Goal: Transaction & Acquisition: Purchase product/service

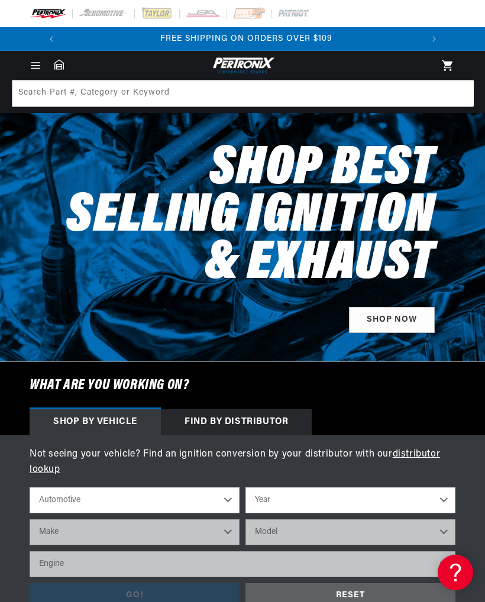
scroll to position [0, 358]
click at [189, 503] on select "Automotive Agricultural Industrial Marine Motorcycle" at bounding box center [135, 500] width 210 height 26
click at [423, 493] on select "Year 2026 2025 2024 2023 2022 2021 2020 2019 2018 2017 2016 2015 2014 2013 2012…" at bounding box center [350, 500] width 210 height 26
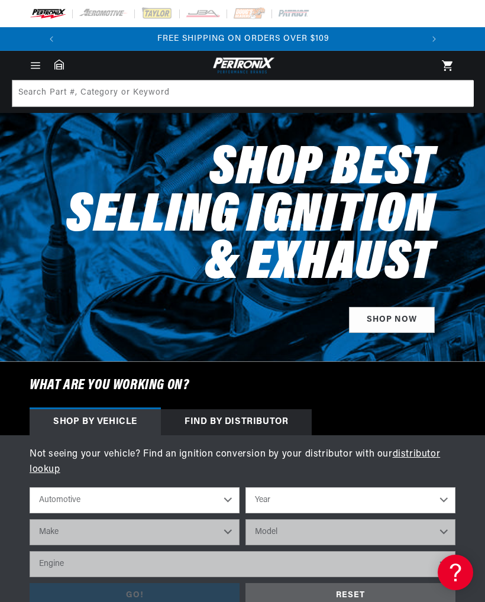
select select "1973"
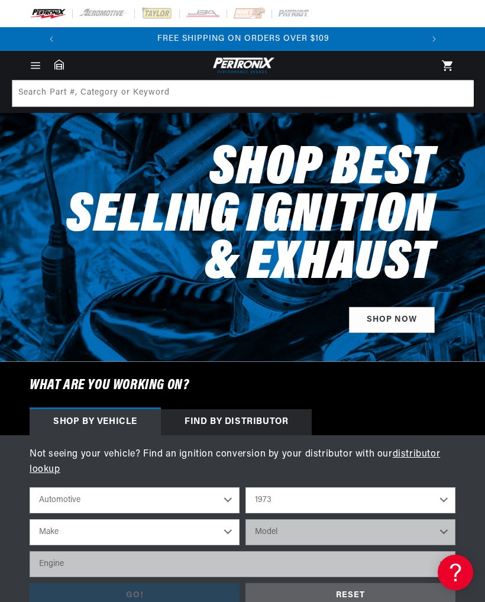
click at [439, 501] on select "2026 2025 2024 2023 2022 2021 2020 2019 2018 2017 2016 2015 2014 2013 2012 2011…" at bounding box center [350, 500] width 210 height 26
select select "1974"
click at [226, 533] on select "Make Alfa Romeo American Motors Aston Martin Audi Austin Avanti BMW Buick Cadil…" at bounding box center [135, 532] width 210 height 26
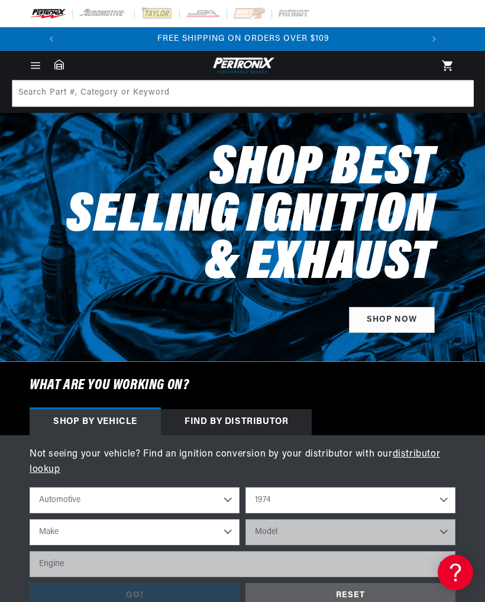
select select "Chevrolet"
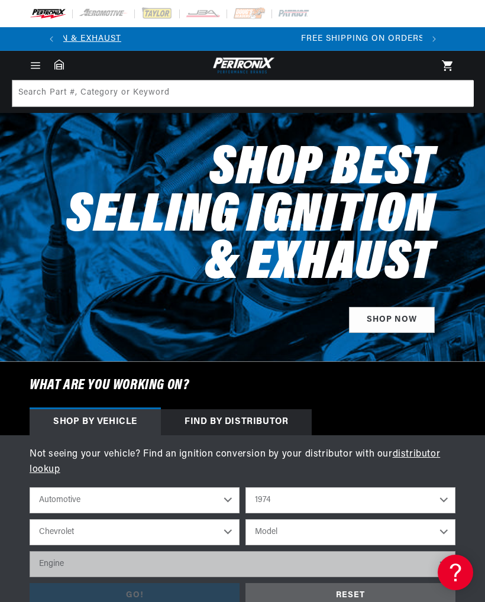
click at [438, 529] on select "Model Bel Air Blazer C10 Pickup C10 Suburban C20 Pickup C20 Suburban C30 Pickup…" at bounding box center [350, 532] width 210 height 26
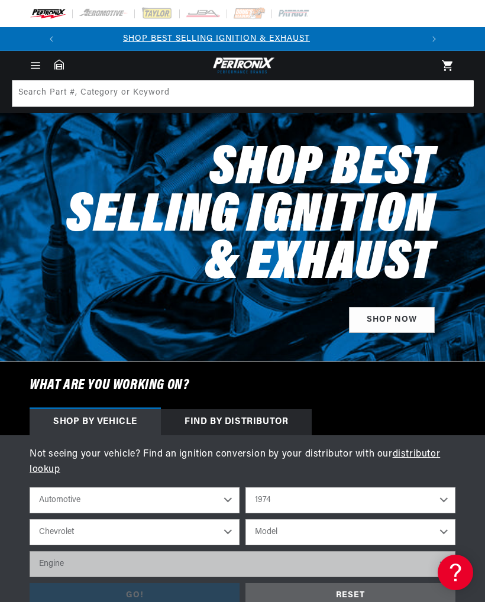
scroll to position [0, 0]
select select "Corvette"
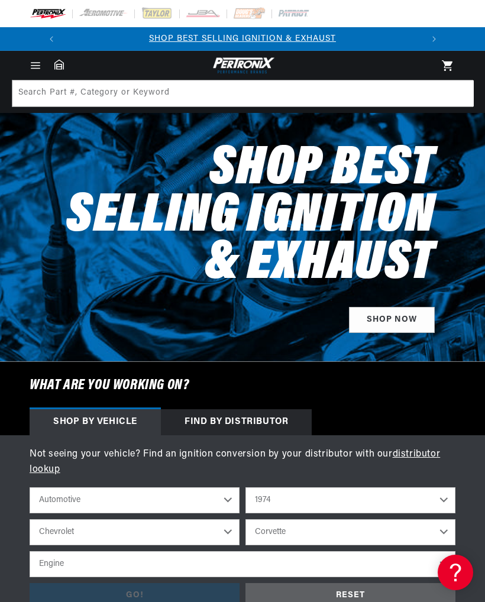
click at [202, 563] on select "Engine 4.6L 5.3L 5.4L 6.5L 350cid / 5.7L 427cid / 7.0L 454cid / 7.4L" at bounding box center [243, 564] width 426 height 26
select select "5.4L"
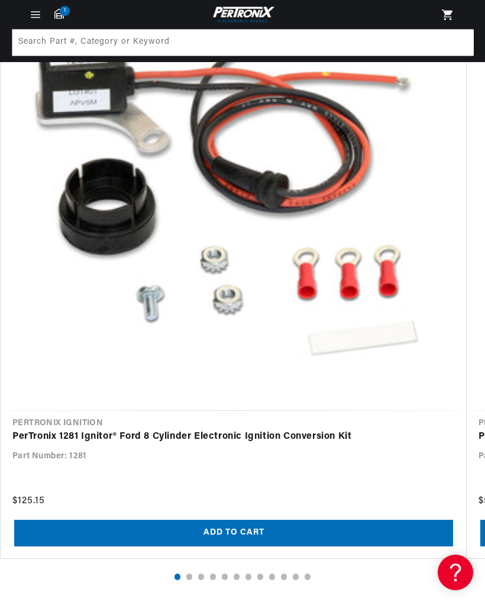
scroll to position [1602, 0]
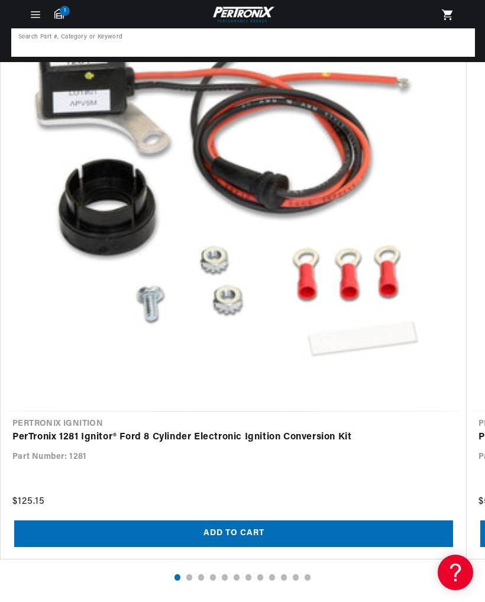
click at [62, 39] on input at bounding box center [242, 43] width 461 height 26
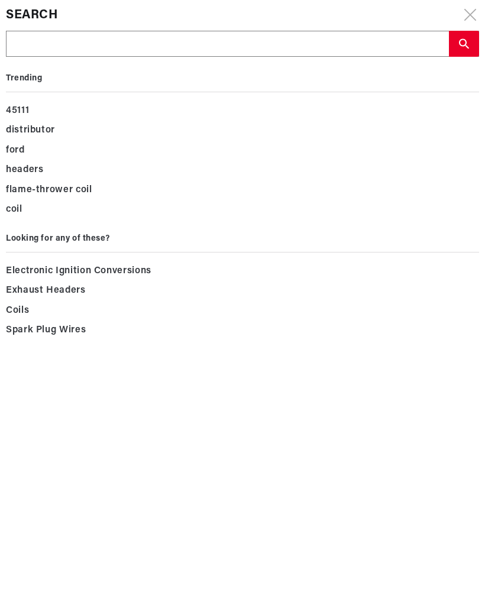
scroll to position [0, 0]
type input "C"
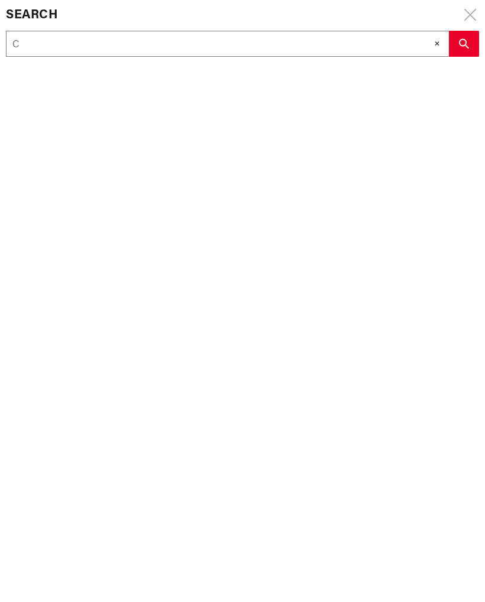
type input "Co"
type input "Cor"
type input "Corv"
type input "Corve"
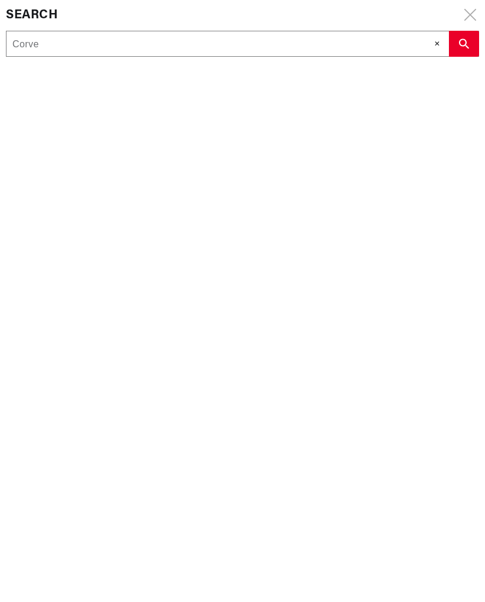
type input "Corvet"
type input "Corvett"
type input "Corvette"
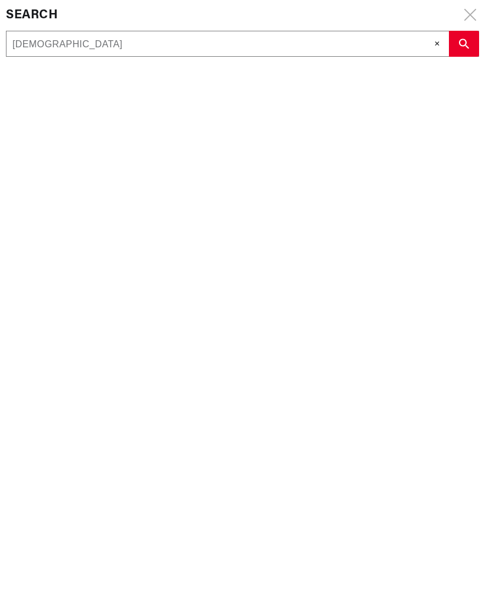
type input "Corvette"
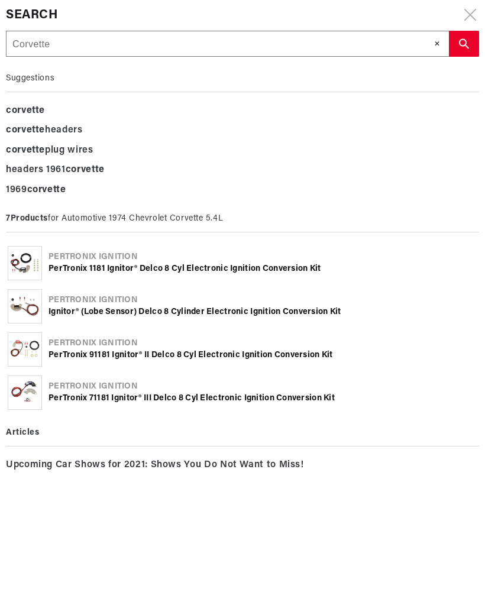
type input "Corvette"
type input "Corvette s"
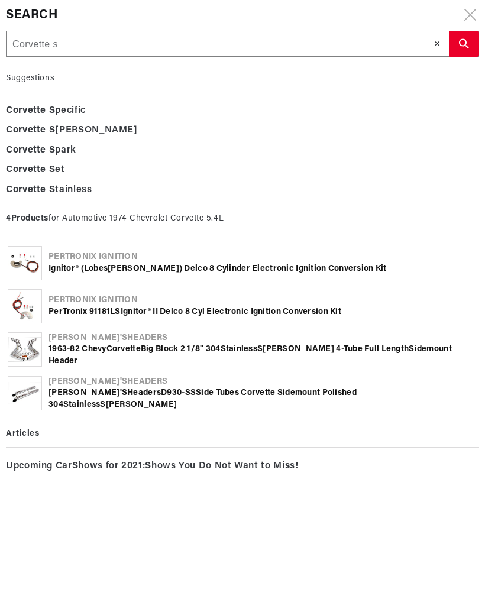
type input "Corvette si"
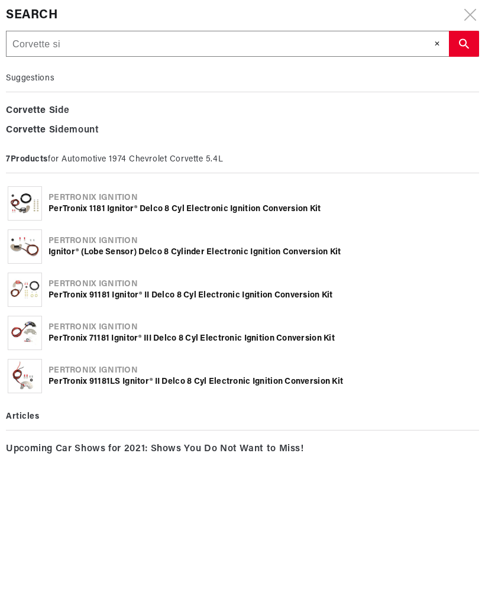
type input "Corvette sid"
type input "Corvette side"
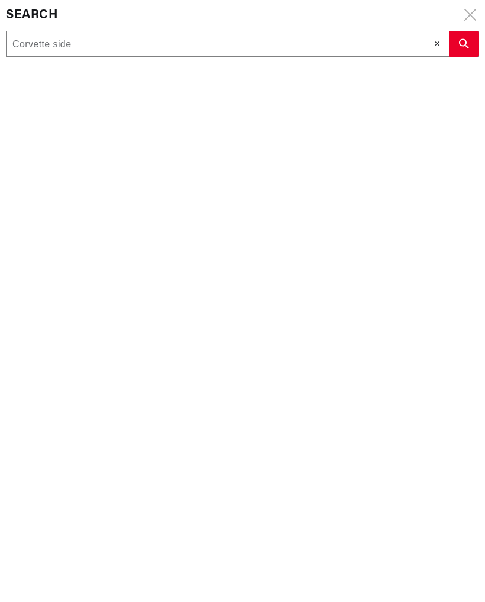
type input "Corvette side"
type input "Corvette side p"
type input "Corvette side pi"
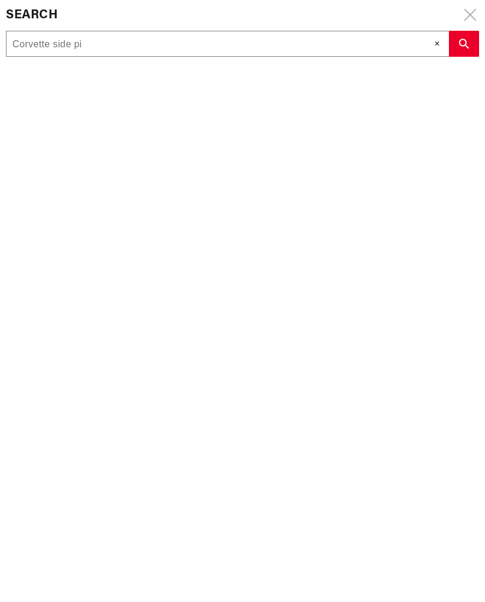
type input "Corvette side pip"
type input "Corvette side pipe"
type input "Corvette side pipes"
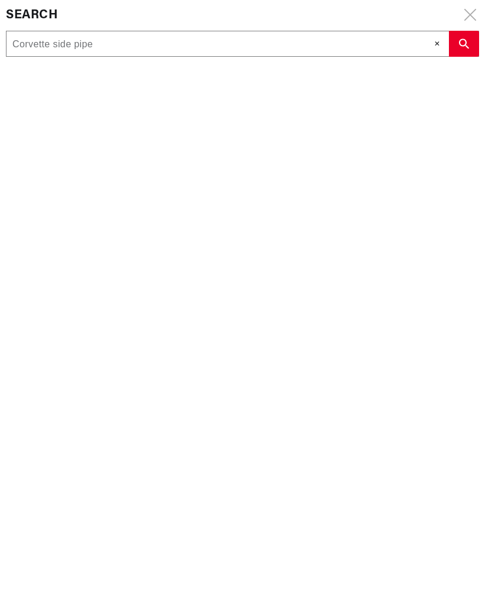
type input "Corvette side pipes"
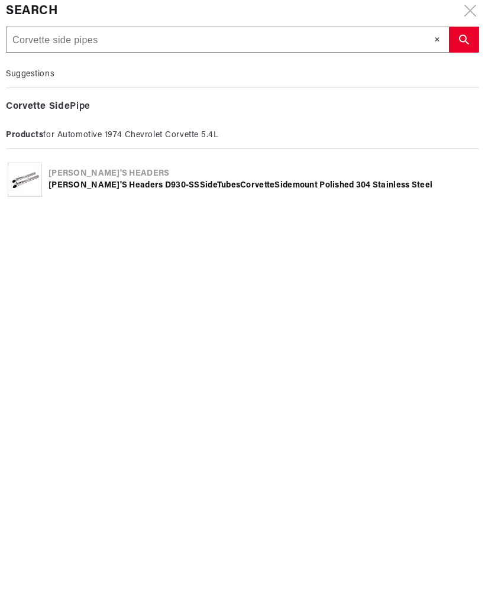
scroll to position [1199, 0]
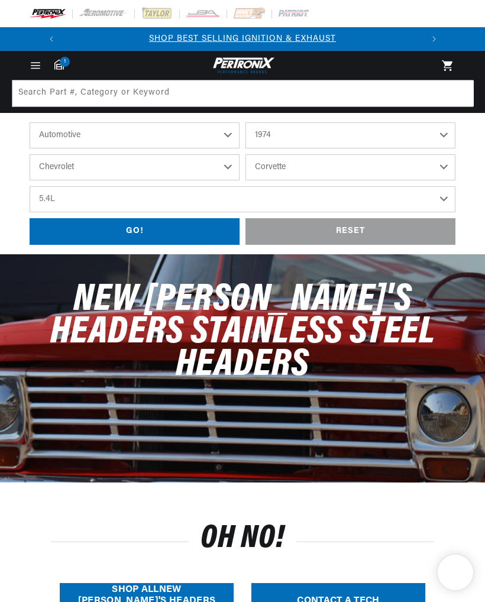
select select "1974"
select select "Chevrolet"
select select "Corvette"
select select "5.4L"
